Goal: Task Accomplishment & Management: Manage account settings

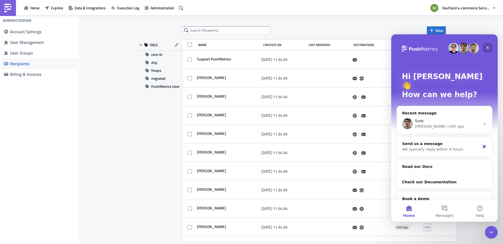
click at [491, 47] on div "Close" at bounding box center [488, 48] width 10 height 10
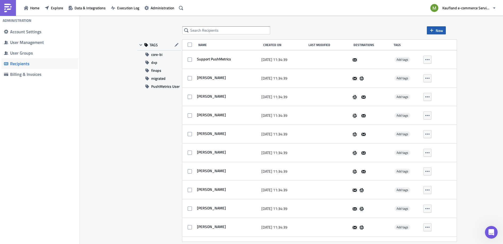
click at [436, 31] on button "New" at bounding box center [436, 30] width 19 height 8
click at [455, 59] on div "Import recipients from Slack" at bounding box center [459, 59] width 44 height 5
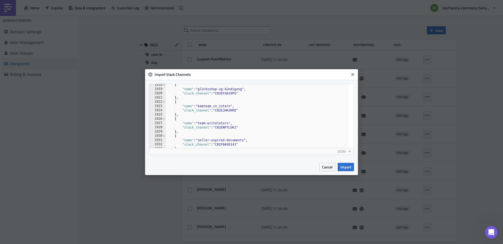
scroll to position [8299, 0]
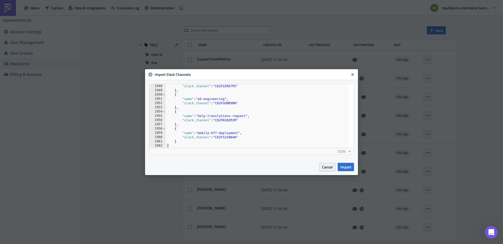
click at [326, 169] on span "Cancel" at bounding box center [327, 167] width 11 height 6
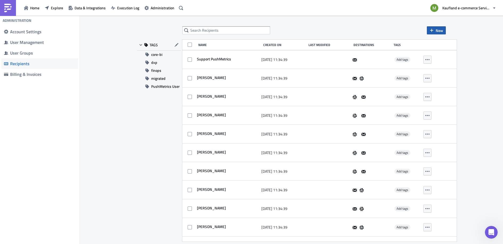
click at [436, 31] on button "New" at bounding box center [436, 30] width 19 height 8
click at [441, 52] on div "Import recipients" at bounding box center [459, 51] width 44 height 5
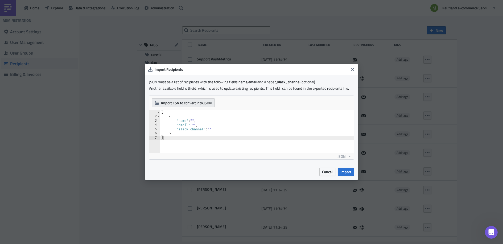
click at [167, 103] on span "Import CSV to convert into JSON" at bounding box center [186, 103] width 51 height 6
click at [206, 105] on span "Import CSV to convert into JSON" at bounding box center [186, 103] width 51 height 6
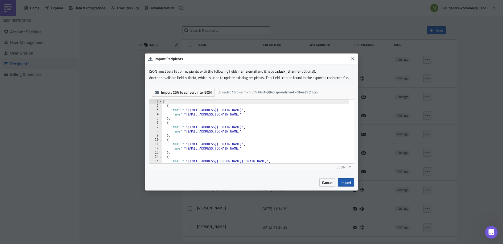
click at [347, 182] on span "Import" at bounding box center [346, 183] width 11 height 6
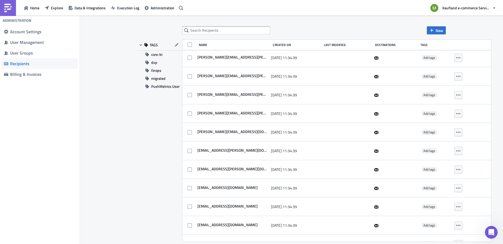
scroll to position [8213, 0]
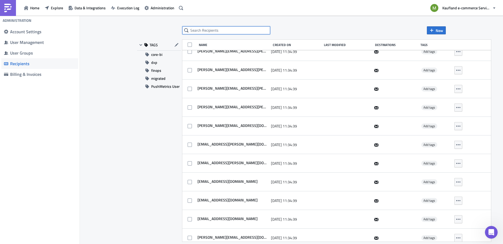
click at [202, 32] on input "text" at bounding box center [226, 30] width 88 height 8
paste input "[EMAIL_ADDRESS][DOMAIN_NAME]"
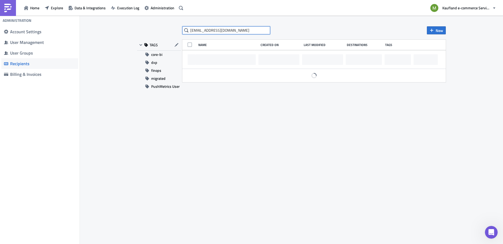
scroll to position [0, 0]
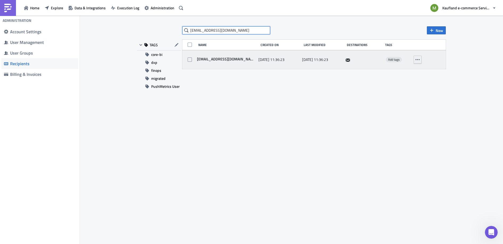
type input "[EMAIL_ADDRESS][DOMAIN_NAME]"
click at [418, 61] on icon "button" at bounding box center [418, 60] width 4 height 4
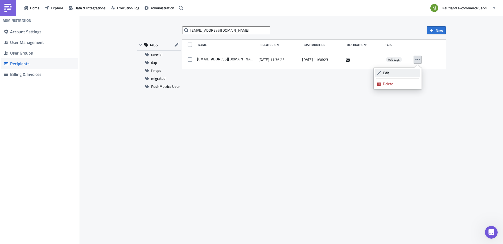
click at [397, 72] on div "Edit" at bounding box center [400, 72] width 35 height 5
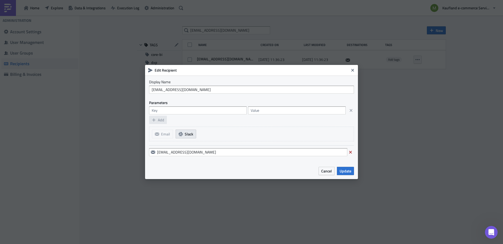
click at [182, 135] on icon "button" at bounding box center [181, 134] width 4 height 4
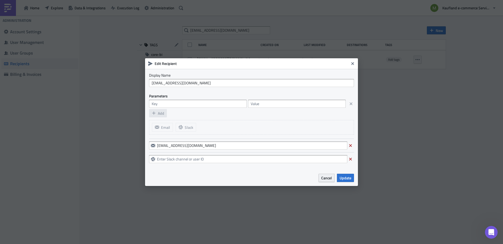
click at [328, 179] on span "Cancel" at bounding box center [327, 178] width 11 height 6
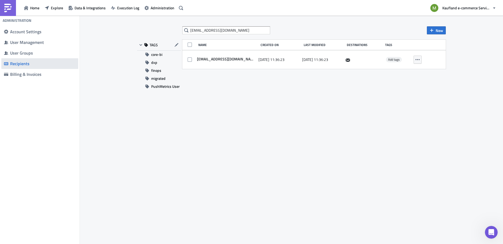
click at [36, 65] on div "Recipients" at bounding box center [43, 63] width 66 height 5
click at [430, 29] on icon "button" at bounding box center [432, 30] width 4 height 4
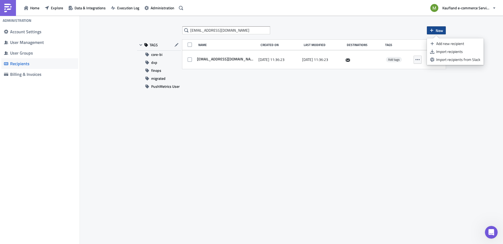
click at [319, 26] on div "[EMAIL_ADDRESS][DOMAIN_NAME] New" at bounding box center [314, 30] width 264 height 8
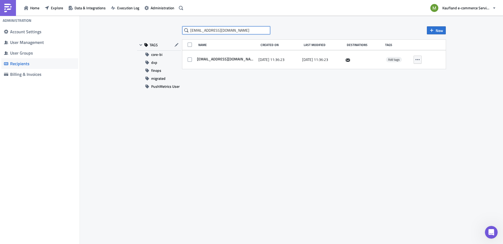
drag, startPoint x: 246, startPoint y: 31, endPoint x: 144, endPoint y: 30, distance: 101.5
click at [144, 30] on div "[EMAIL_ADDRESS][DOMAIN_NAME] New TAGS core-bi dxp finops migrated PushMetrics U…" at bounding box center [292, 130] width 320 height 208
click at [31, 6] on span "Home" at bounding box center [34, 8] width 9 height 6
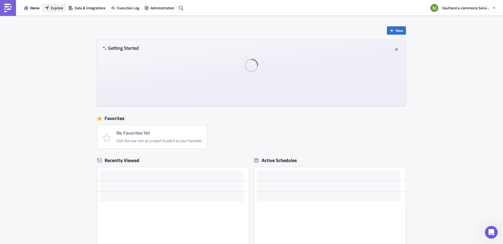
click at [54, 6] on span "Explore" at bounding box center [57, 8] width 12 height 6
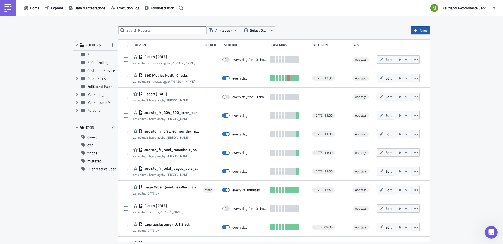
click at [426, 31] on span "New" at bounding box center [423, 31] width 7 height 6
click at [419, 42] on link "Report" at bounding box center [435, 44] width 45 height 8
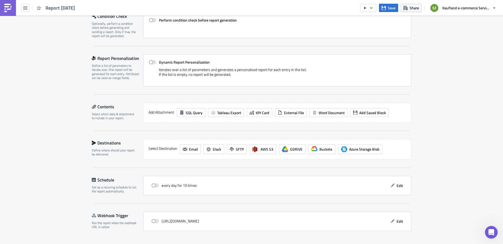
scroll to position [96, 0]
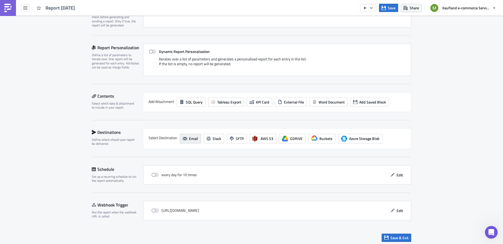
click at [184, 139] on icon "button" at bounding box center [185, 138] width 4 height 3
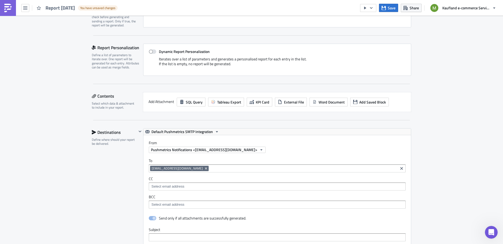
scroll to position [0, 0]
click at [204, 167] on icon "Remove Tag" at bounding box center [206, 168] width 4 height 4
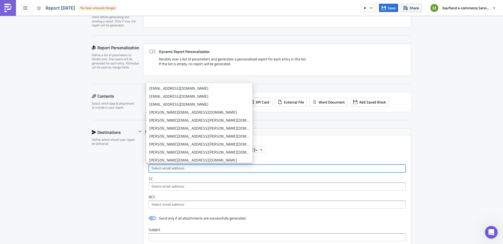
paste input "[EMAIL_ADDRESS][DOMAIN_NAME]"
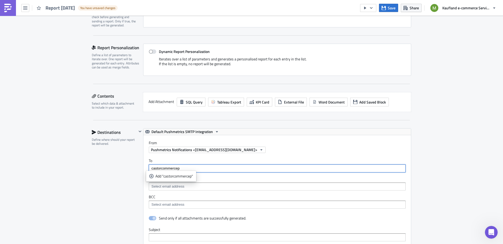
drag, startPoint x: 183, startPoint y: 168, endPoint x: 137, endPoint y: 166, distance: 45.6
click at [137, 165] on div "Default Pushmetrics SMTP Integration From Pushmetrics Notifications <[EMAIL_ADD…" at bounding box center [274, 232] width 275 height 209
paste input "t@[DOMAIN_NAME]"
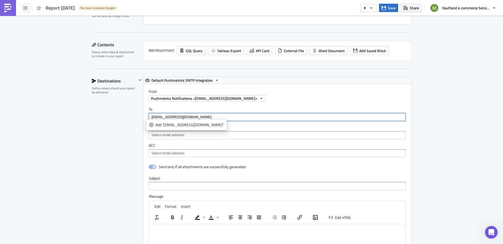
type input "[EMAIL_ADDRESS][DOMAIN_NAME]"
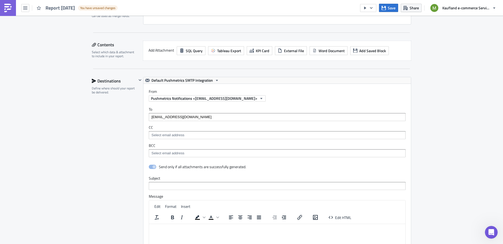
click at [6, 10] on img at bounding box center [8, 8] width 9 height 9
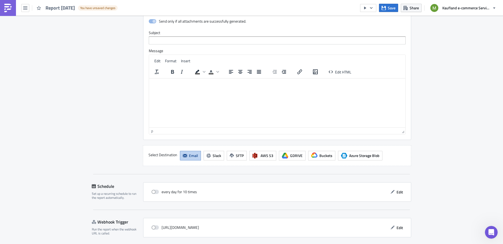
scroll to position [0, 0]
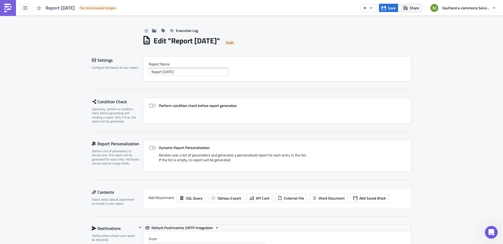
click at [12, 7] on img at bounding box center [8, 8] width 9 height 9
click at [27, 7] on button "button" at bounding box center [25, 8] width 8 height 8
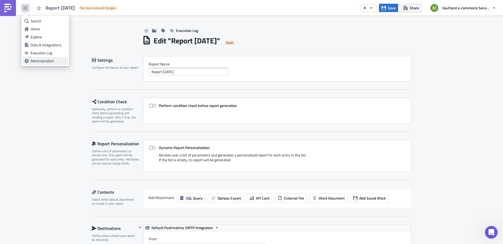
click at [49, 59] on div "Administration" at bounding box center [48, 60] width 35 height 5
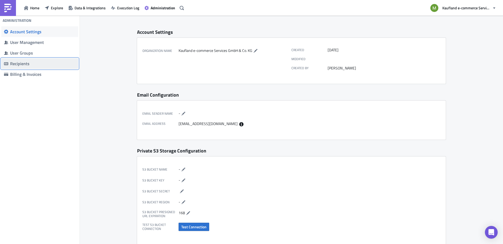
click at [28, 64] on div "Recipients" at bounding box center [43, 63] width 66 height 5
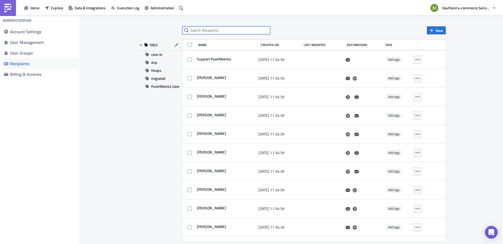
click at [194, 29] on input "text" at bounding box center [226, 30] width 88 height 8
paste input "[EMAIL_ADDRESS][DOMAIN_NAME]"
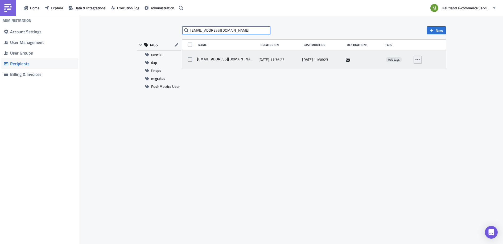
type input "[EMAIL_ADDRESS][DOMAIN_NAME]"
click at [416, 61] on button "button" at bounding box center [418, 60] width 8 height 8
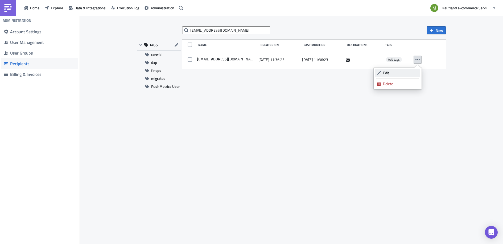
click at [407, 72] on div "Edit" at bounding box center [400, 72] width 35 height 5
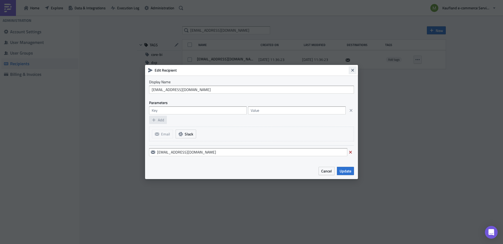
click at [356, 73] on button "Close" at bounding box center [353, 70] width 8 height 8
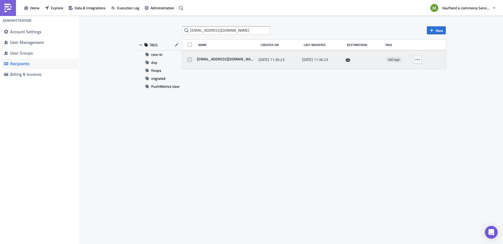
click at [189, 60] on span at bounding box center [190, 60] width 4 height 4
click at [189, 60] on input "checkbox" at bounding box center [190, 59] width 3 height 3
checkbox input "true"
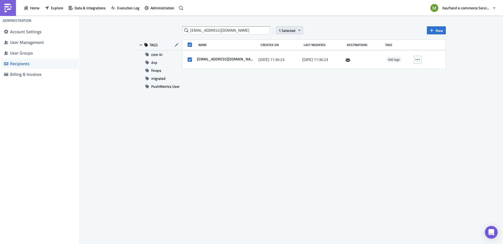
click at [293, 30] on span "1 Selected" at bounding box center [287, 31] width 17 height 6
click at [295, 82] on div "TAGS core-bi dxp finops migrated PushMetrics User Name Created On Last Modified…" at bounding box center [291, 65] width 309 height 51
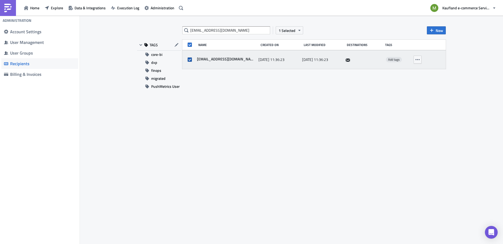
click at [190, 60] on span at bounding box center [190, 60] width 4 height 4
click at [190, 60] on input "checkbox" at bounding box center [190, 59] width 3 height 3
checkbox input "false"
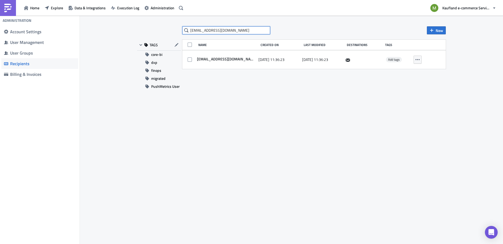
click at [253, 32] on input "[EMAIL_ADDRESS][DOMAIN_NAME]" at bounding box center [226, 30] width 88 height 8
click at [79, 6] on span "Data & Integrations" at bounding box center [90, 8] width 31 height 6
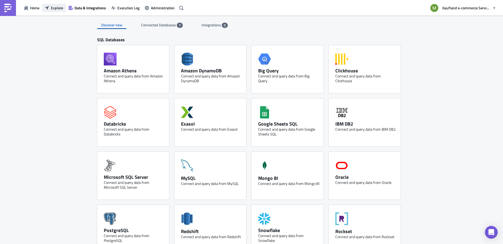
click at [54, 8] on span "Explore" at bounding box center [57, 8] width 12 height 6
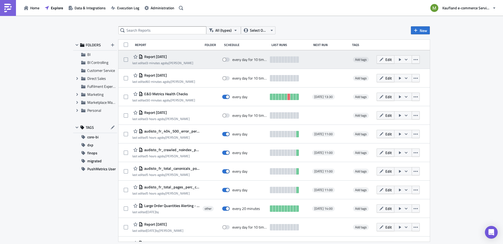
click at [165, 55] on span "Report [DATE]" at bounding box center [155, 56] width 24 height 5
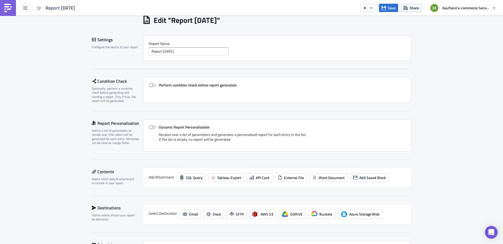
scroll to position [87, 0]
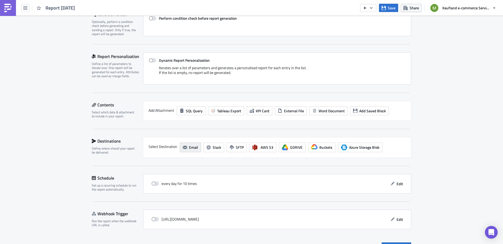
click at [185, 147] on button "Email" at bounding box center [190, 148] width 21 height 10
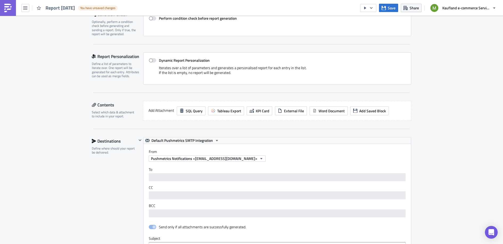
scroll to position [100, 0]
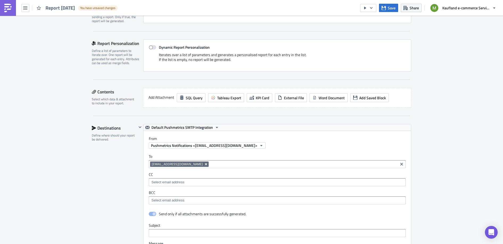
click at [204, 164] on icon "Remove Tag" at bounding box center [206, 164] width 4 height 4
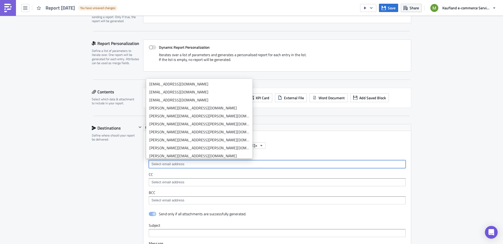
type input "c"
paste input "[EMAIL_ADDRESS][DOMAIN_NAME]"
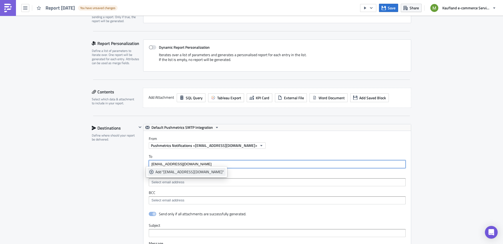
type input "[EMAIL_ADDRESS][DOMAIN_NAME]"
click at [188, 175] on link "Add "[EMAIL_ADDRESS][DOMAIN_NAME]"" at bounding box center [187, 172] width 78 height 8
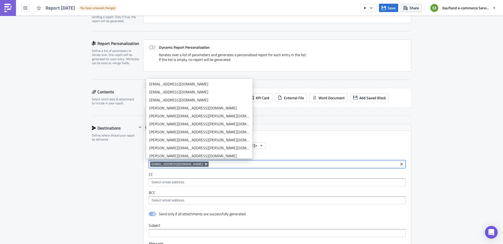
click at [204, 163] on icon "Remove Tag" at bounding box center [206, 164] width 4 height 4
paste input "[EMAIL_ADDRESS][DOMAIN_NAME]"
type input "[EMAIL_ADDRESS][DOMAIN_NAME]"
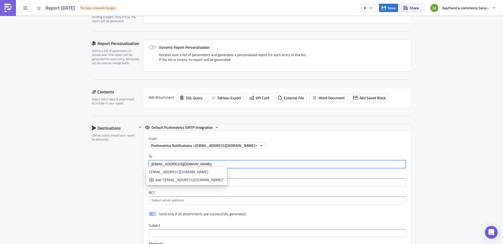
drag, startPoint x: 205, startPoint y: 162, endPoint x: 127, endPoint y: 160, distance: 77.6
click at [128, 160] on div "Destinations Define where should your report be delivered. Default Pushmetrics …" at bounding box center [252, 241] width 320 height 235
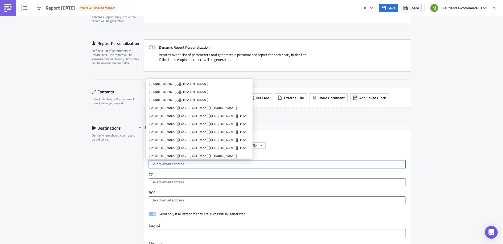
paste input "[PERSON_NAME][EMAIL_ADDRESS][DOMAIN_NAME]"
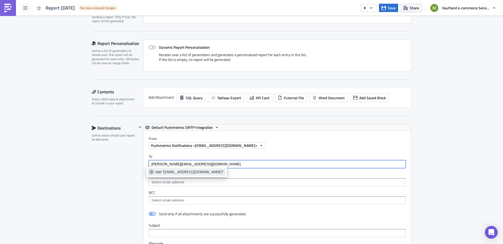
type input "[PERSON_NAME][EMAIL_ADDRESS][DOMAIN_NAME]"
click at [178, 173] on div "Add "mihai.duta@brandslandia.com"" at bounding box center [190, 171] width 68 height 5
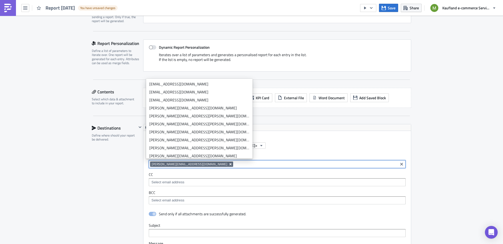
click at [230, 163] on icon "Remove Tag" at bounding box center [231, 164] width 2 height 2
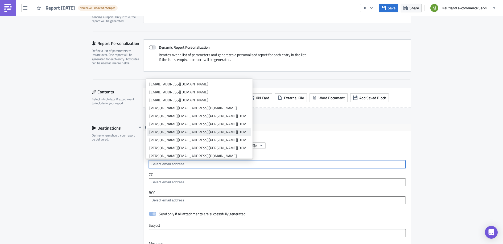
paste input "[PERSON_NAME][EMAIL_ADDRESS][DOMAIN_NAME]"
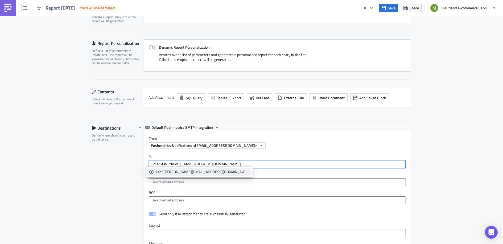
type input "[PERSON_NAME][EMAIL_ADDRESS][DOMAIN_NAME]"
click at [195, 174] on div "Add "Marius.ene@brandslandia.com"" at bounding box center [203, 171] width 94 height 5
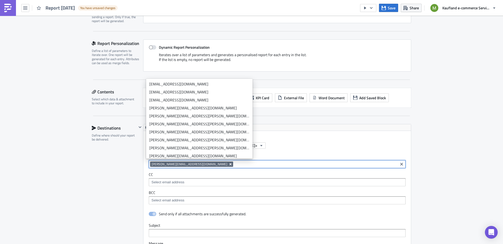
click at [230, 164] on icon "Remove Tag" at bounding box center [231, 164] width 2 height 2
paste input "[EMAIL_ADDRESS][PERSON_NAME][DOMAIN_NAME]"
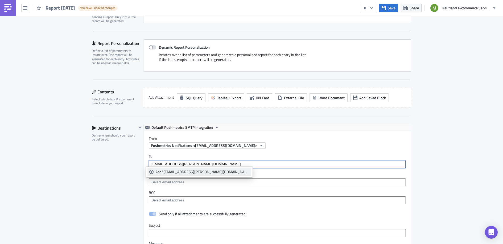
type input "[EMAIL_ADDRESS][PERSON_NAME][DOMAIN_NAME]"
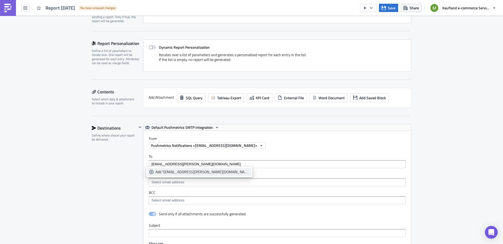
click at [180, 172] on div "Add "alexandra.conda@brandslandia.com"" at bounding box center [203, 171] width 94 height 5
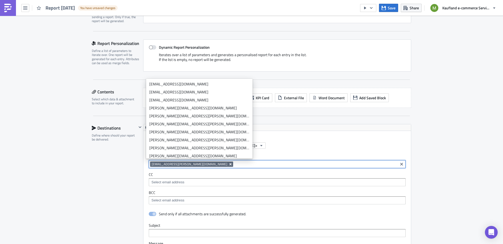
click at [229, 162] on icon "Remove Tag" at bounding box center [231, 164] width 4 height 4
paste input "[EMAIL_ADDRESS][DOMAIN_NAME]"
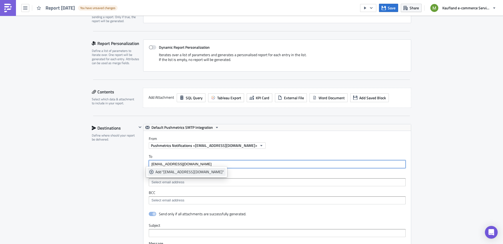
type input "[EMAIL_ADDRESS][DOMAIN_NAME]"
click at [173, 172] on div "Add "bogdan.ciubotaru@brandslandia.com"" at bounding box center [190, 171] width 68 height 5
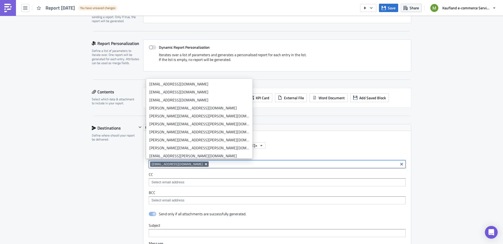
click at [204, 163] on icon "Remove Tag" at bounding box center [206, 164] width 4 height 4
paste input "[EMAIL_ADDRESS][DOMAIN_NAME]"
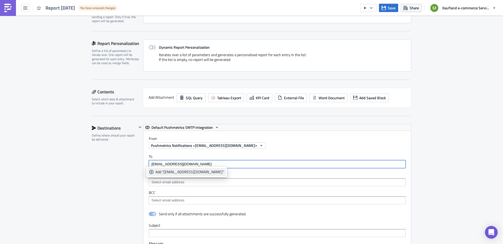
type input "[EMAIL_ADDRESS][DOMAIN_NAME]"
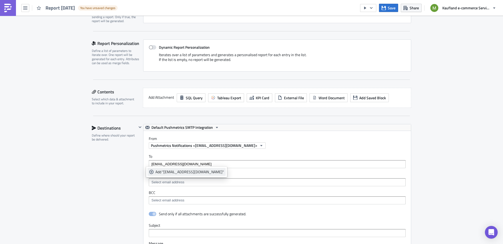
click at [178, 173] on div "Add "reteviscd@hotmail.com"" at bounding box center [190, 171] width 68 height 5
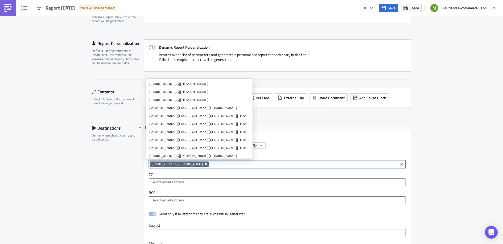
click at [204, 164] on icon "Remove Tag" at bounding box center [206, 164] width 4 height 4
paste input "[EMAIL_ADDRESS][PERSON_NAME][DOMAIN_NAME]"
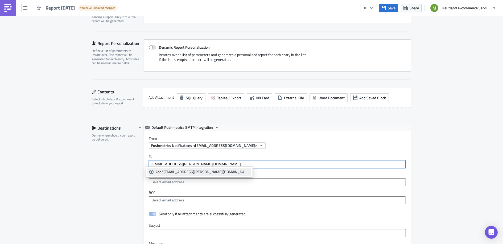
type input "[EMAIL_ADDRESS][PERSON_NAME][DOMAIN_NAME]"
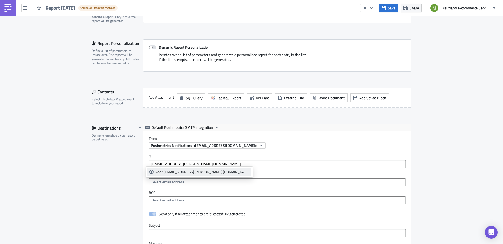
click at [151, 172] on icon "selectable options" at bounding box center [151, 172] width 4 height 4
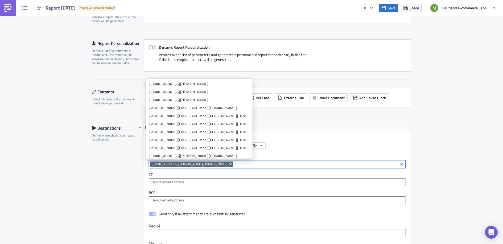
click at [229, 164] on icon "Remove Tag" at bounding box center [231, 164] width 4 height 4
paste input "[PERSON_NAME][EMAIL_ADDRESS][DOMAIN_NAME]"
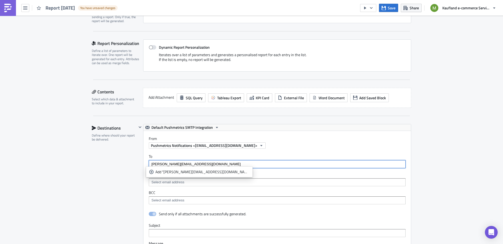
type input "[PERSON_NAME][EMAIL_ADDRESS][DOMAIN_NAME]"
click at [184, 172] on div "Add "rudy.gafforelli@outlook.com"" at bounding box center [203, 171] width 94 height 5
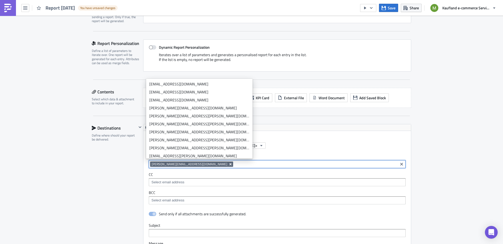
click at [230, 163] on icon "Remove Tag" at bounding box center [231, 164] width 2 height 2
paste input "[PERSON_NAME][EMAIL_ADDRESS][DOMAIN_NAME]"
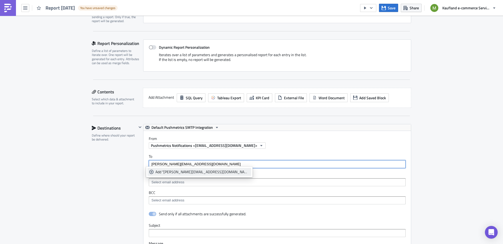
type input "[PERSON_NAME][EMAIL_ADDRESS][DOMAIN_NAME]"
click at [185, 173] on div "Add "filomena.morello1973@gmail.com"" at bounding box center [203, 171] width 94 height 5
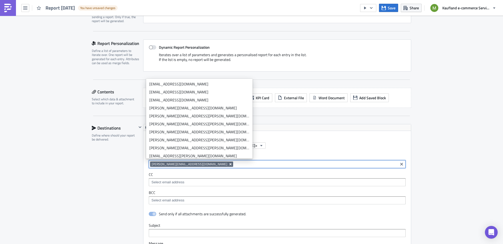
click at [230, 163] on icon "Remove Tag" at bounding box center [231, 164] width 2 height 2
paste input "[EMAIL_ADDRESS][DOMAIN_NAME]"
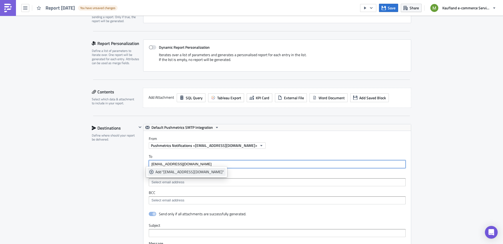
type input "[EMAIL_ADDRESS][DOMAIN_NAME]"
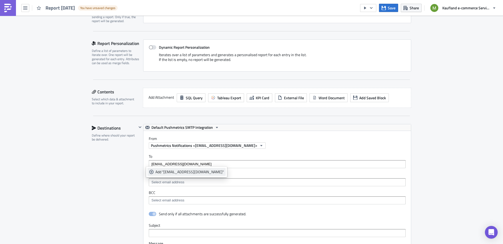
click at [192, 170] on div "Add "cnadream@hotmail.com"" at bounding box center [190, 171] width 68 height 5
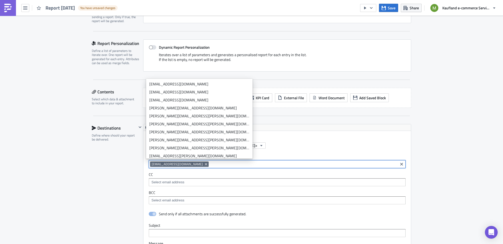
click at [204, 164] on icon "Remove Tag" at bounding box center [206, 164] width 4 height 4
paste input "[EMAIL_ADDRESS][DOMAIN_NAME]"
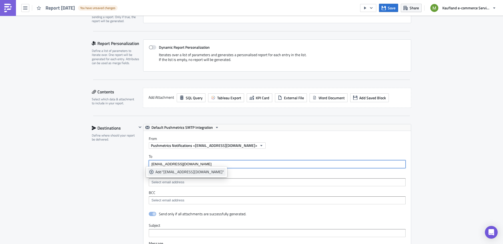
type input "[EMAIL_ADDRESS][DOMAIN_NAME]"
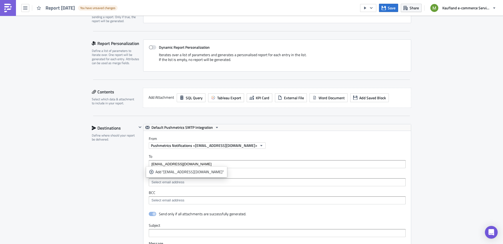
click at [170, 174] on div "Add "raphael@lortech57.onmicrosoft.com"" at bounding box center [190, 171] width 68 height 5
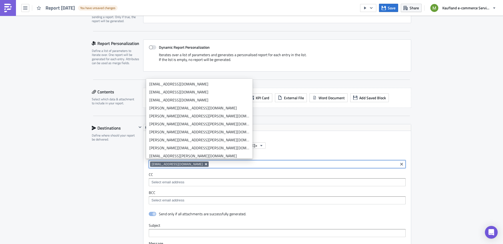
click at [204, 164] on icon "Remove Tag" at bounding box center [206, 164] width 4 height 4
paste input "[EMAIL_ADDRESS][DOMAIN_NAME]"
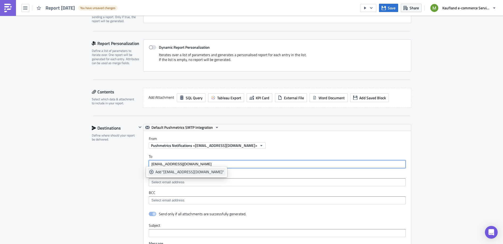
type input "[EMAIL_ADDRESS][DOMAIN_NAME]"
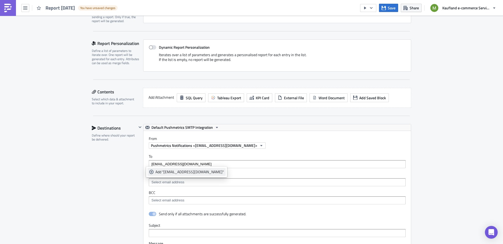
click at [174, 173] on div "Add "info@aroha.nl"" at bounding box center [190, 171] width 68 height 5
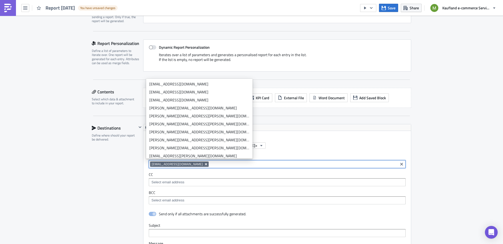
click at [204, 165] on icon "Remove Tag" at bounding box center [206, 164] width 4 height 4
paste input "[EMAIL_ADDRESS][DOMAIN_NAME]"
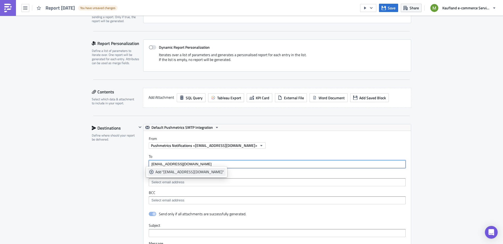
type input "[EMAIL_ADDRESS][DOMAIN_NAME]"
click at [167, 170] on div "Add "info@heimatliebe-souvenirs.de"" at bounding box center [190, 171] width 68 height 5
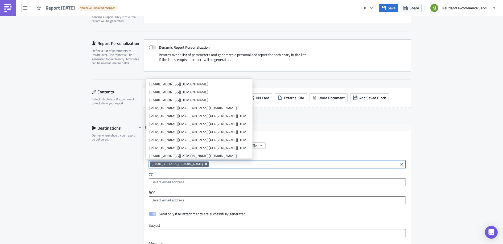
click at [204, 163] on icon "Remove Tag" at bounding box center [206, 164] width 4 height 4
paste input "[EMAIL_ADDRESS][DOMAIN_NAME]"
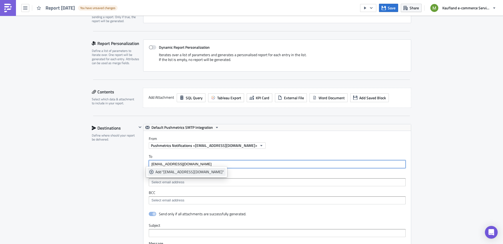
type input "[EMAIL_ADDRESS][DOMAIN_NAME]"
drag, startPoint x: 182, startPoint y: 172, endPoint x: 183, endPoint y: 168, distance: 3.5
click at [182, 171] on div "Add "info@kaiza5.com"" at bounding box center [190, 171] width 68 height 5
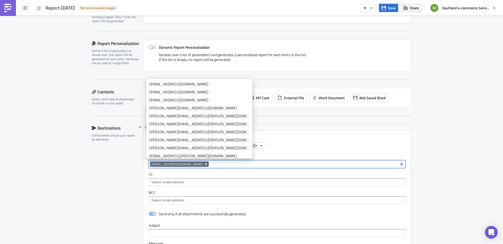
click at [205, 163] on icon "Remove Tag" at bounding box center [206, 164] width 2 height 2
paste input "[EMAIL_ADDRESS][DOMAIN_NAME]"
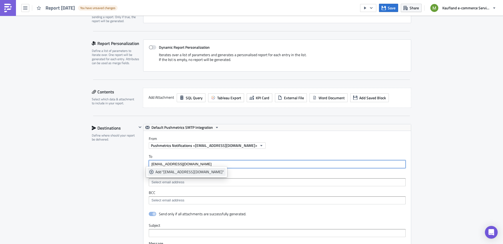
type input "[EMAIL_ADDRESS][DOMAIN_NAME]"
click at [170, 171] on div "Add "affiliatinger@gmail.com"" at bounding box center [190, 171] width 68 height 5
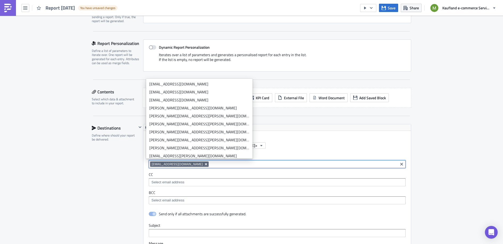
click at [205, 163] on icon "Remove Tag" at bounding box center [206, 164] width 2 height 2
paste input "[EMAIL_ADDRESS][DOMAIN_NAME]"
type input "[EMAIL_ADDRESS][DOMAIN_NAME]"
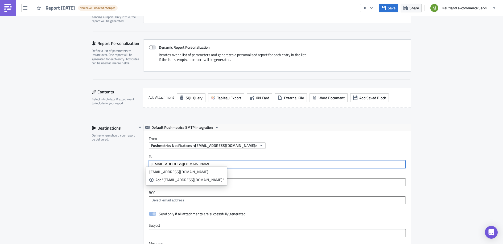
drag, startPoint x: 193, startPoint y: 163, endPoint x: 120, endPoint y: 164, distance: 72.7
click at [120, 164] on div "Destinations Define where should your report be delivered. Default Pushmetrics …" at bounding box center [252, 241] width 320 height 235
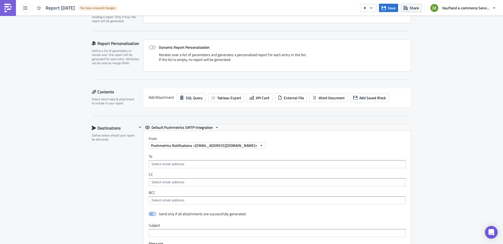
click at [455, 128] on div "Execution Log Edit " Report 2025-10-14 " Draft Settings Configure the basics of…" at bounding box center [251, 186] width 503 height 542
click at [10, 8] on img at bounding box center [8, 8] width 9 height 9
click at [22, 10] on button "button" at bounding box center [25, 8] width 8 height 8
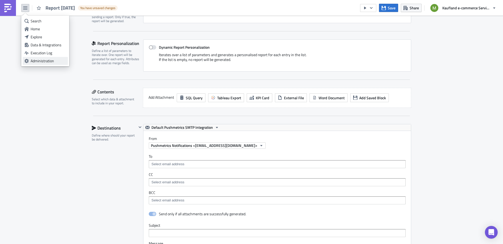
click at [48, 60] on div "Administration" at bounding box center [48, 60] width 35 height 5
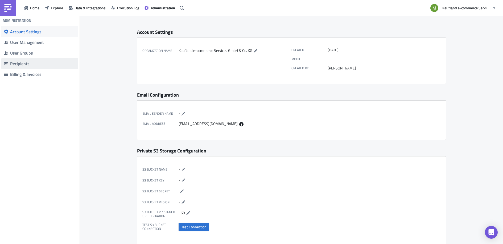
click at [26, 64] on div "Recipients" at bounding box center [43, 63] width 66 height 5
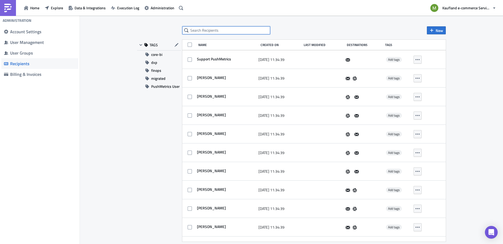
click at [218, 31] on input "text" at bounding box center [226, 30] width 88 height 8
paste input "[EMAIL_ADDRESS][DOMAIN_NAME]"
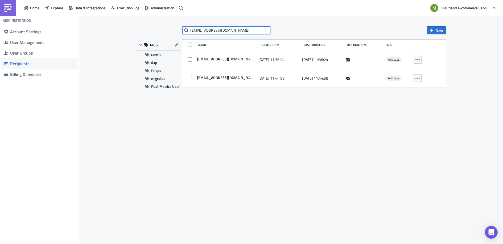
type input "[EMAIL_ADDRESS][DOMAIN_NAME]"
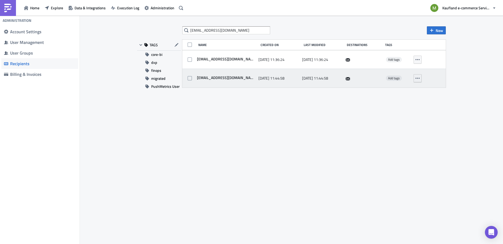
click at [419, 78] on icon "button" at bounding box center [418, 78] width 4 height 4
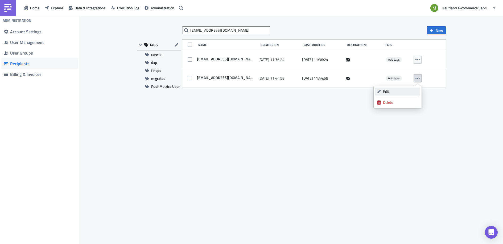
click at [387, 90] on div "Edit" at bounding box center [400, 91] width 35 height 5
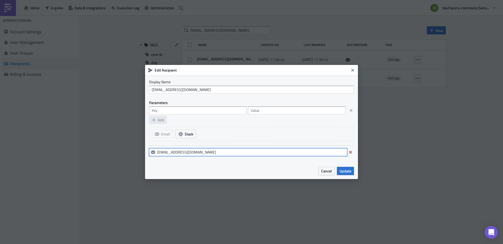
click at [216, 151] on input "[EMAIL_ADDRESS][DOMAIN_NAME]" at bounding box center [248, 152] width 198 height 8
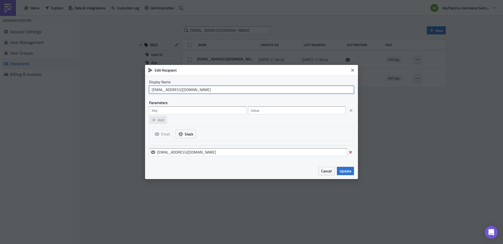
click at [193, 92] on input "[EMAIL_ADDRESS][DOMAIN_NAME]" at bounding box center [251, 90] width 205 height 8
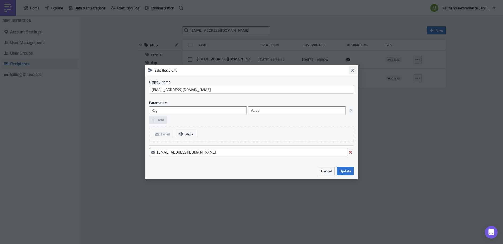
click at [352, 71] on icon "Close" at bounding box center [353, 70] width 4 height 4
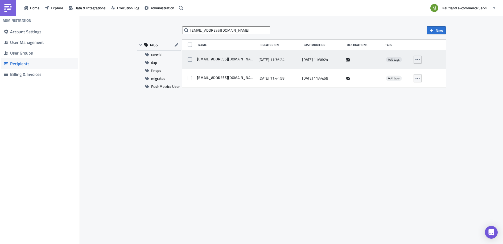
click at [419, 60] on button "button" at bounding box center [418, 60] width 8 height 8
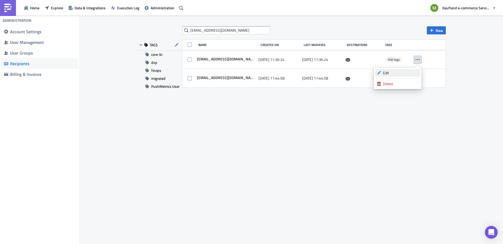
click at [400, 73] on div "Edit" at bounding box center [400, 72] width 35 height 5
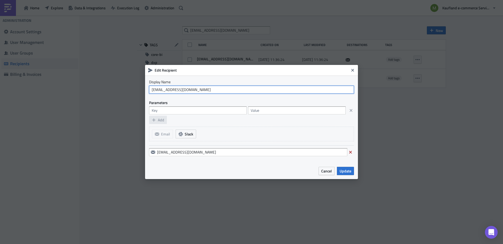
click at [206, 91] on input "[EMAIL_ADDRESS][DOMAIN_NAME]" at bounding box center [251, 90] width 205 height 8
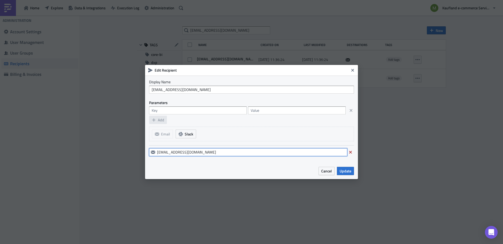
click at [206, 151] on input "[EMAIL_ADDRESS][DOMAIN_NAME]" at bounding box center [248, 152] width 198 height 8
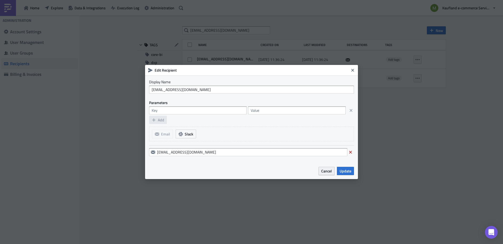
click at [327, 172] on span "Cancel" at bounding box center [327, 171] width 11 height 6
